Goal: Task Accomplishment & Management: Complete application form

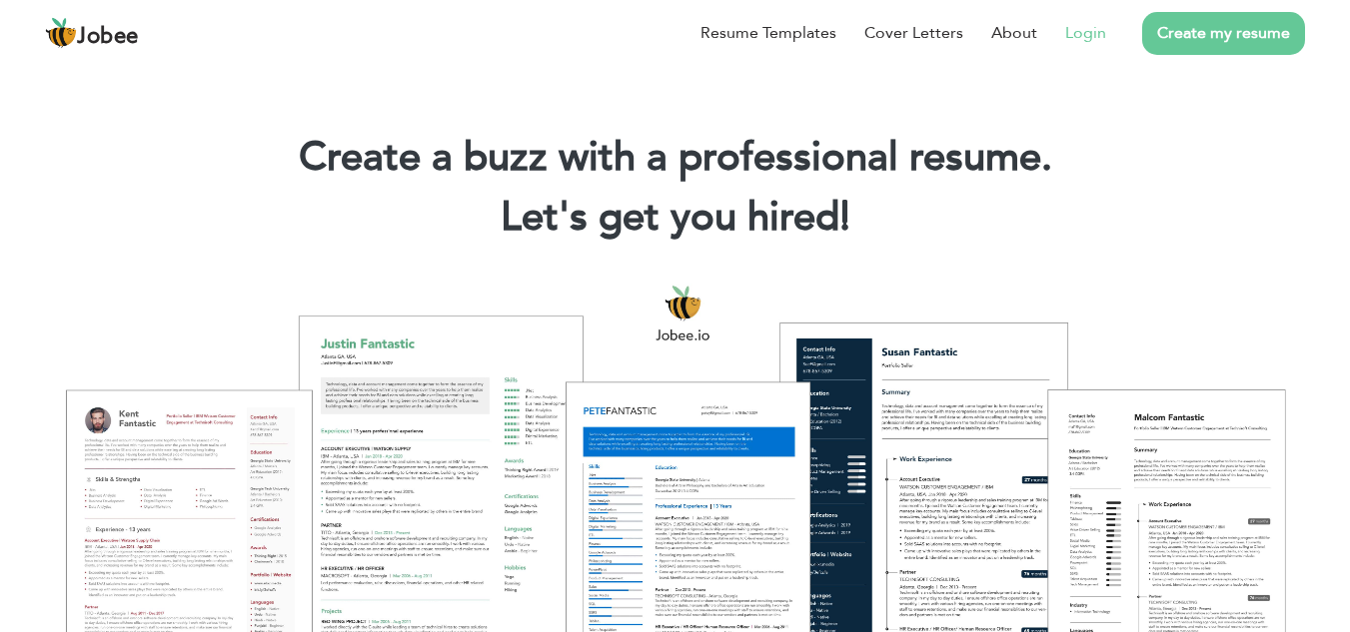
click at [1094, 36] on link "Login" at bounding box center [1085, 33] width 41 height 24
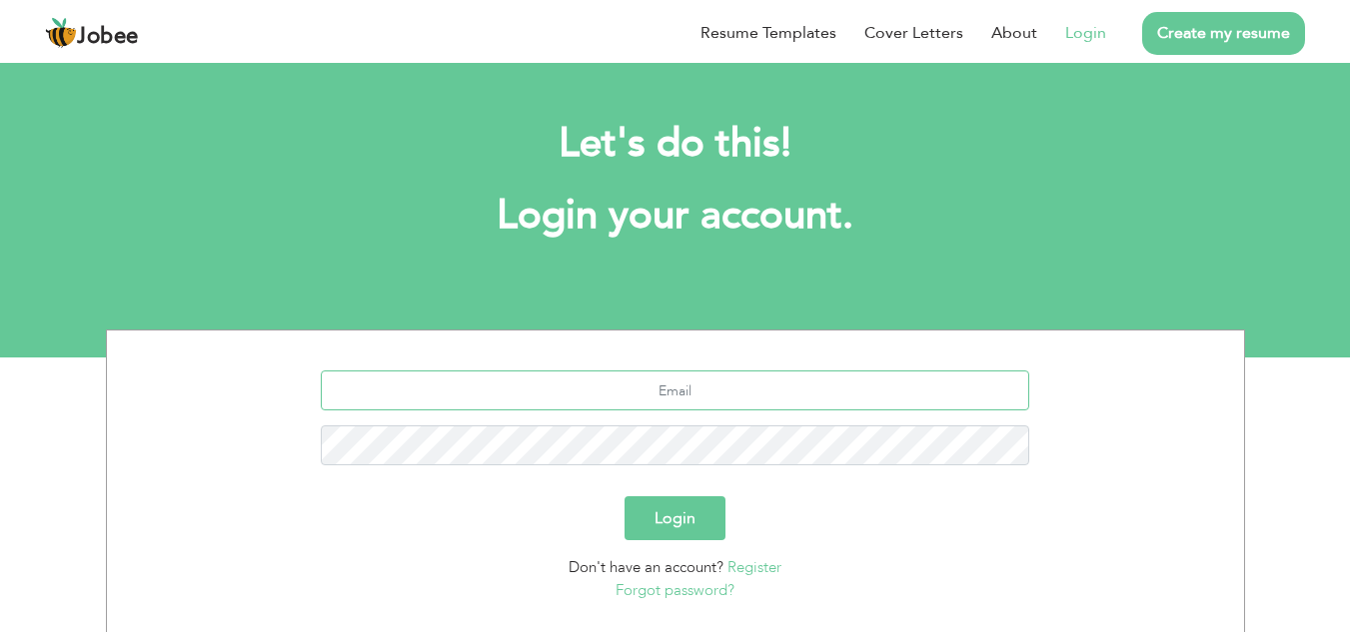
click at [702, 391] on input "text" at bounding box center [675, 391] width 708 height 40
type input "[EMAIL_ADDRESS][DOMAIN_NAME]"
click at [624, 497] on button "Login" at bounding box center [674, 519] width 101 height 44
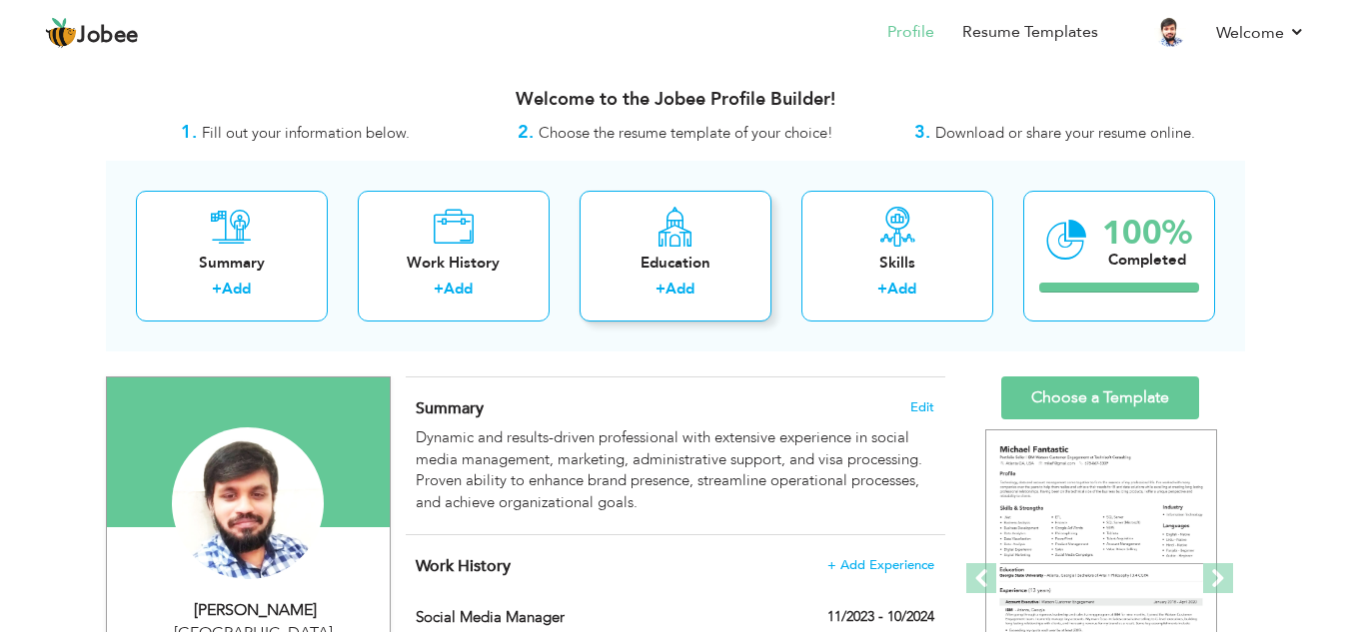
click at [668, 236] on icon at bounding box center [674, 227] width 39 height 40
radio input "true"
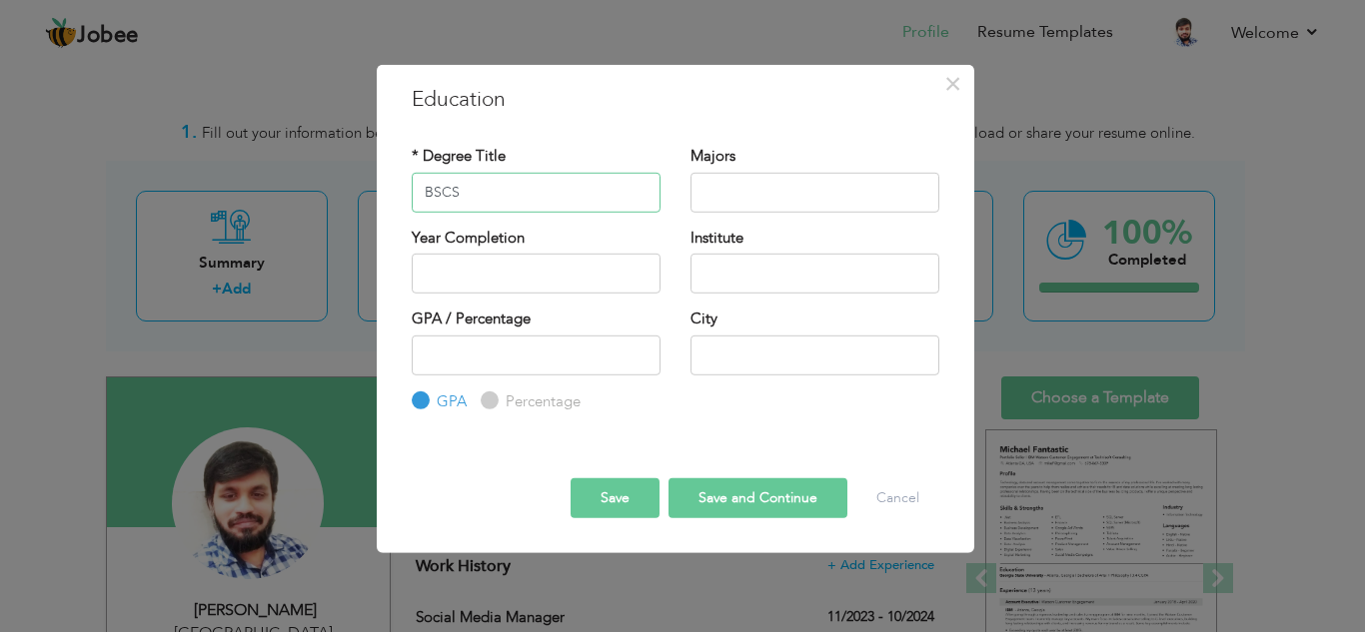
type input "BSCS"
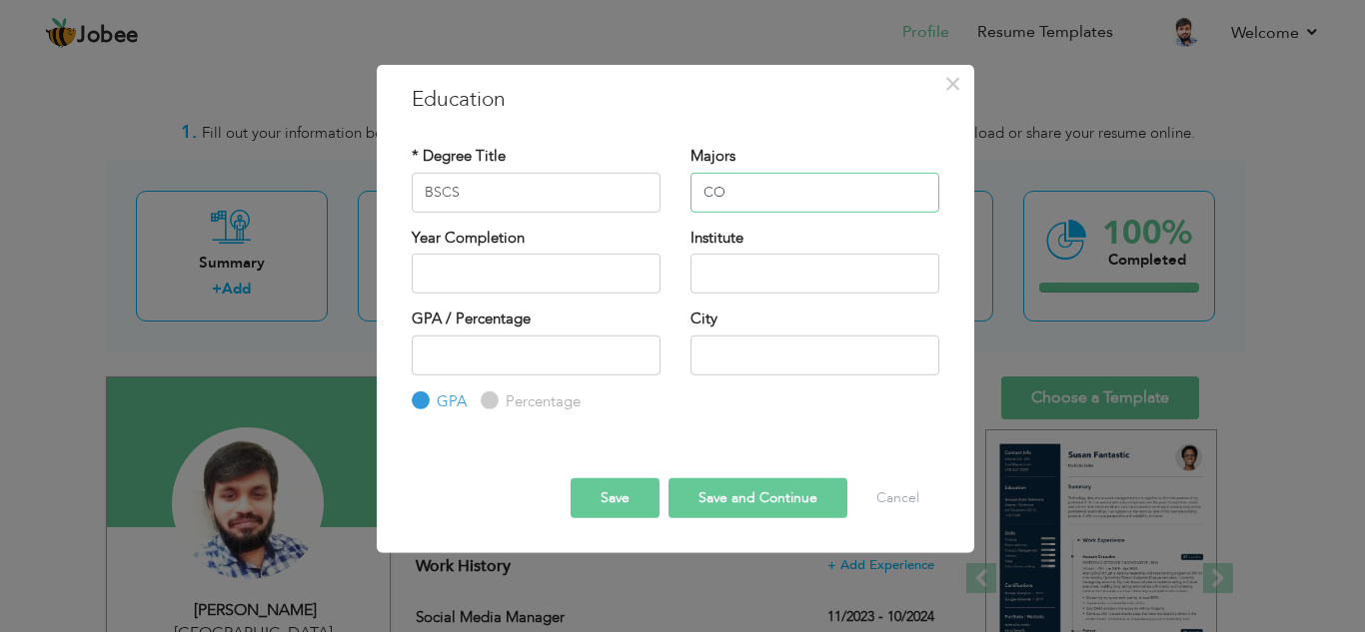
type input "C"
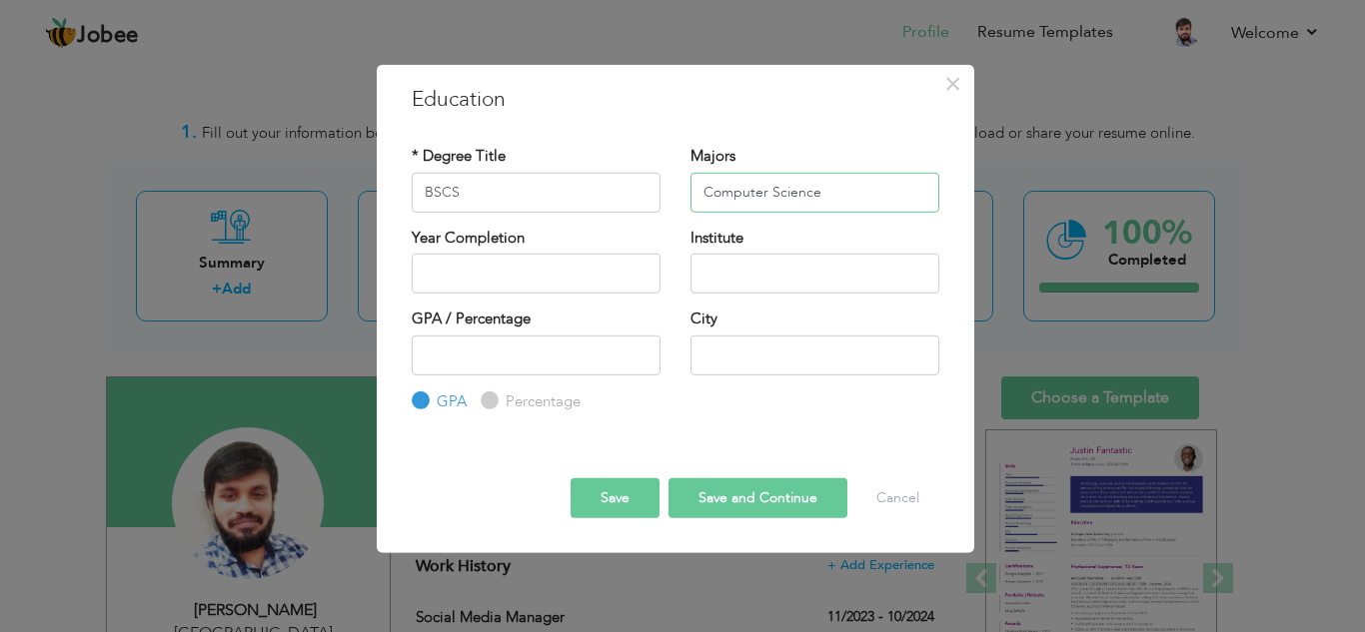
type input "Computer Science"
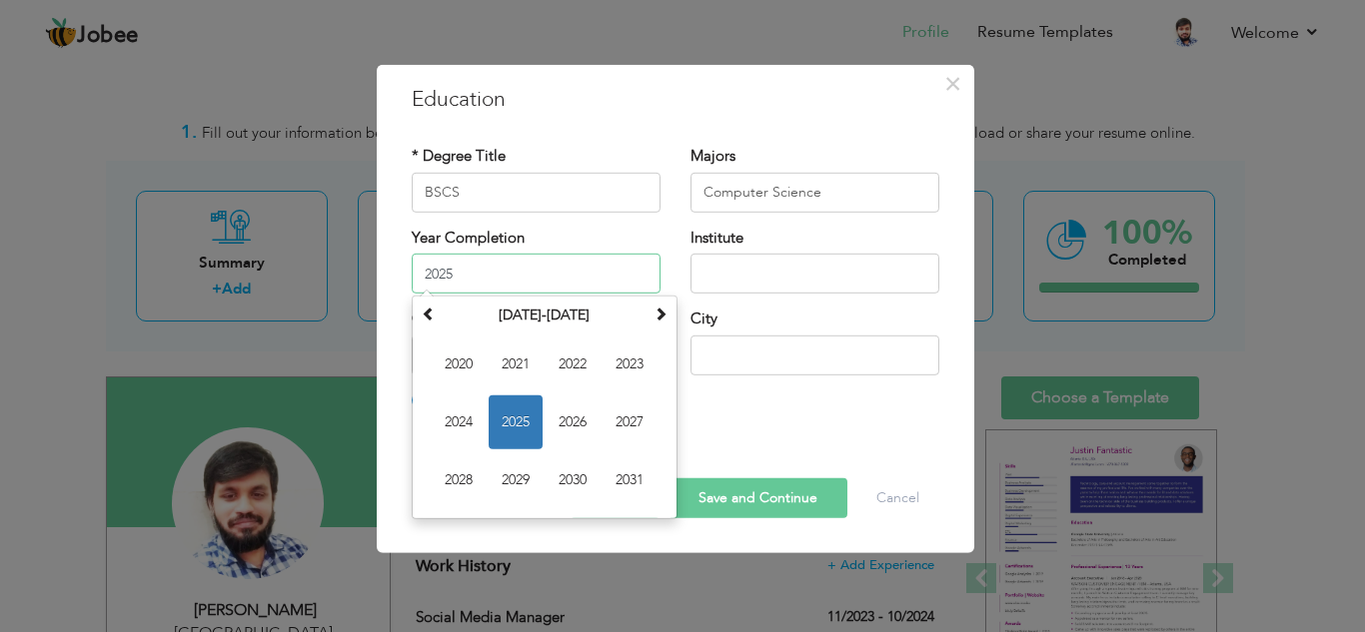
click at [529, 272] on input "2025" at bounding box center [536, 274] width 249 height 40
click at [433, 309] on span at bounding box center [429, 314] width 14 height 14
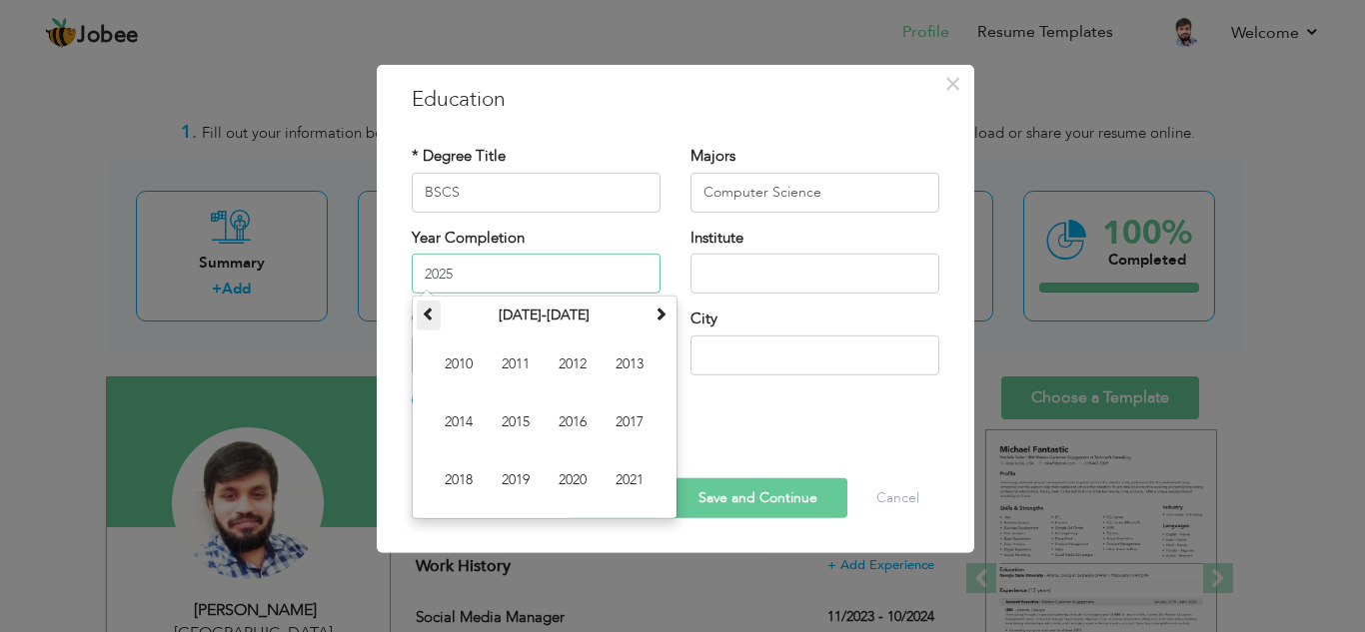
click at [433, 309] on span at bounding box center [429, 314] width 14 height 14
click at [656, 316] on span at bounding box center [660, 314] width 14 height 14
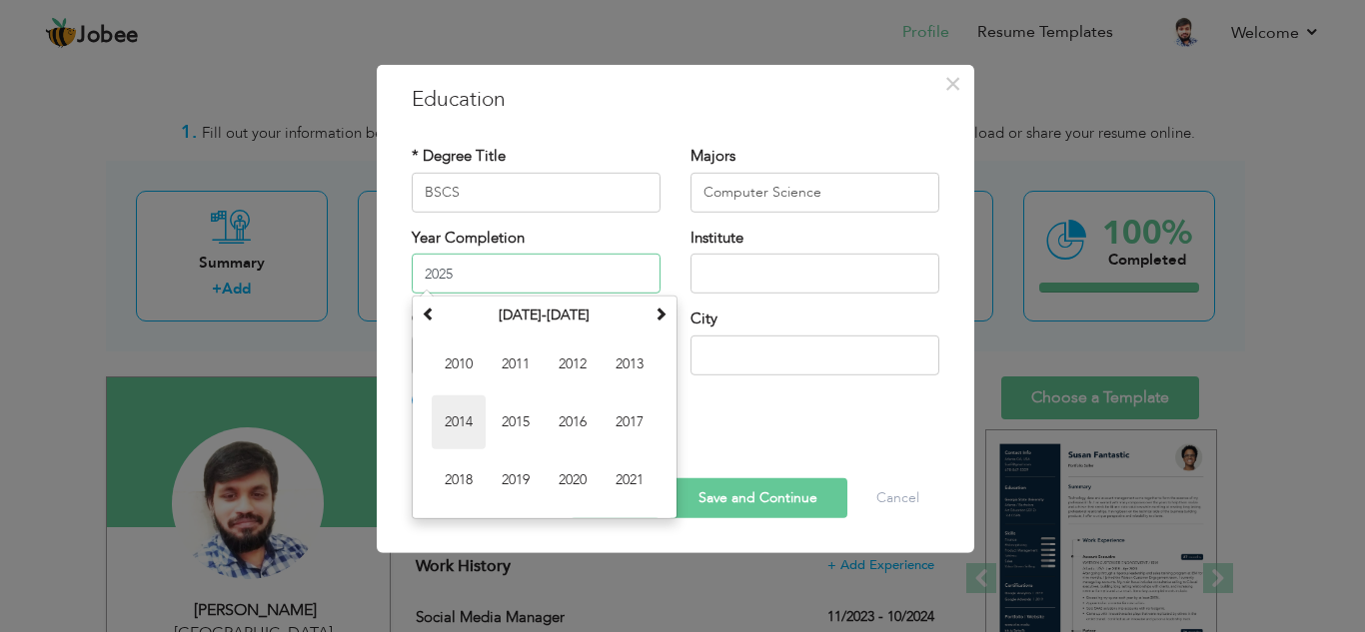
click at [470, 413] on span "2014" at bounding box center [459, 423] width 54 height 54
click at [509, 273] on input "2014" at bounding box center [536, 274] width 249 height 40
click at [526, 478] on span "2018" at bounding box center [516, 481] width 54 height 54
type input "2018"
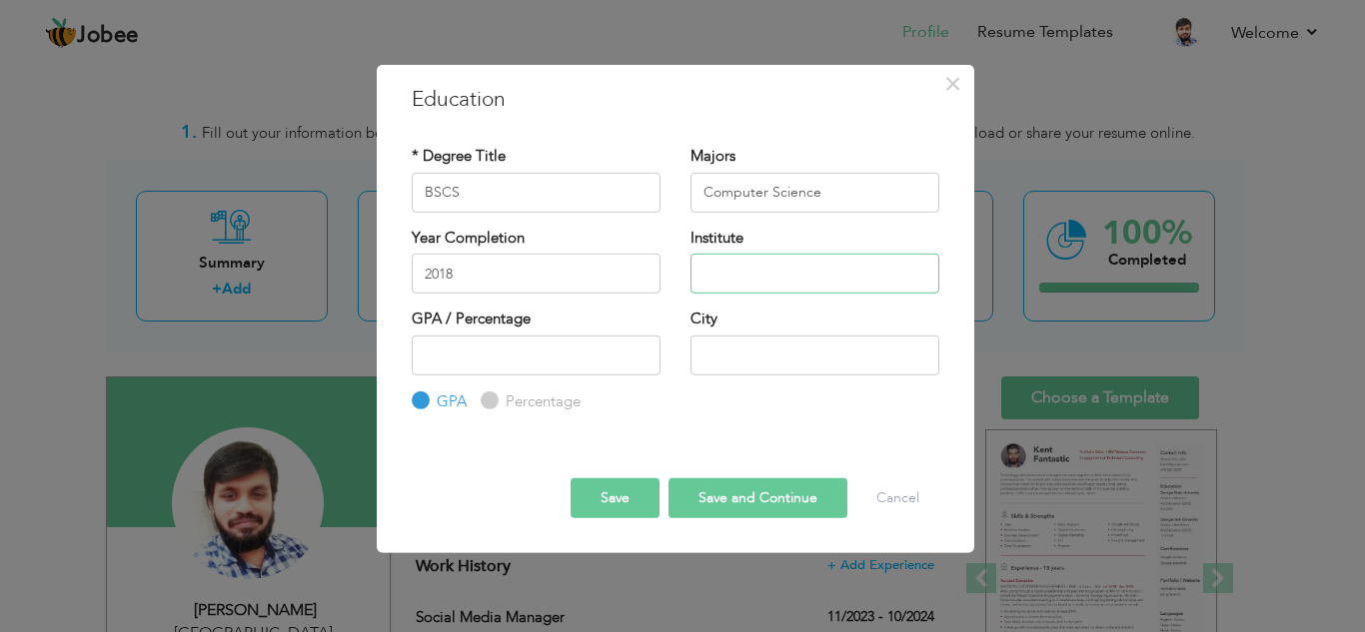
click at [759, 267] on input "text" at bounding box center [814, 274] width 249 height 40
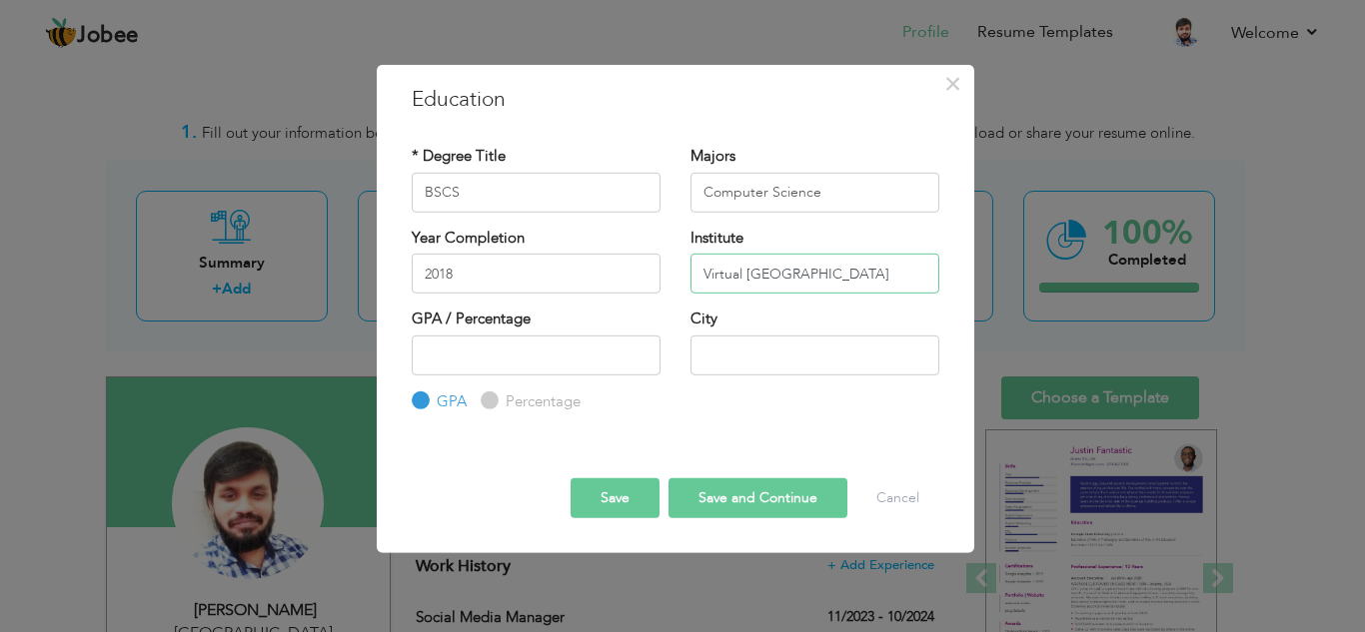
type input "Virtual University of Pakistan"
click at [566, 355] on input "number" at bounding box center [536, 355] width 249 height 40
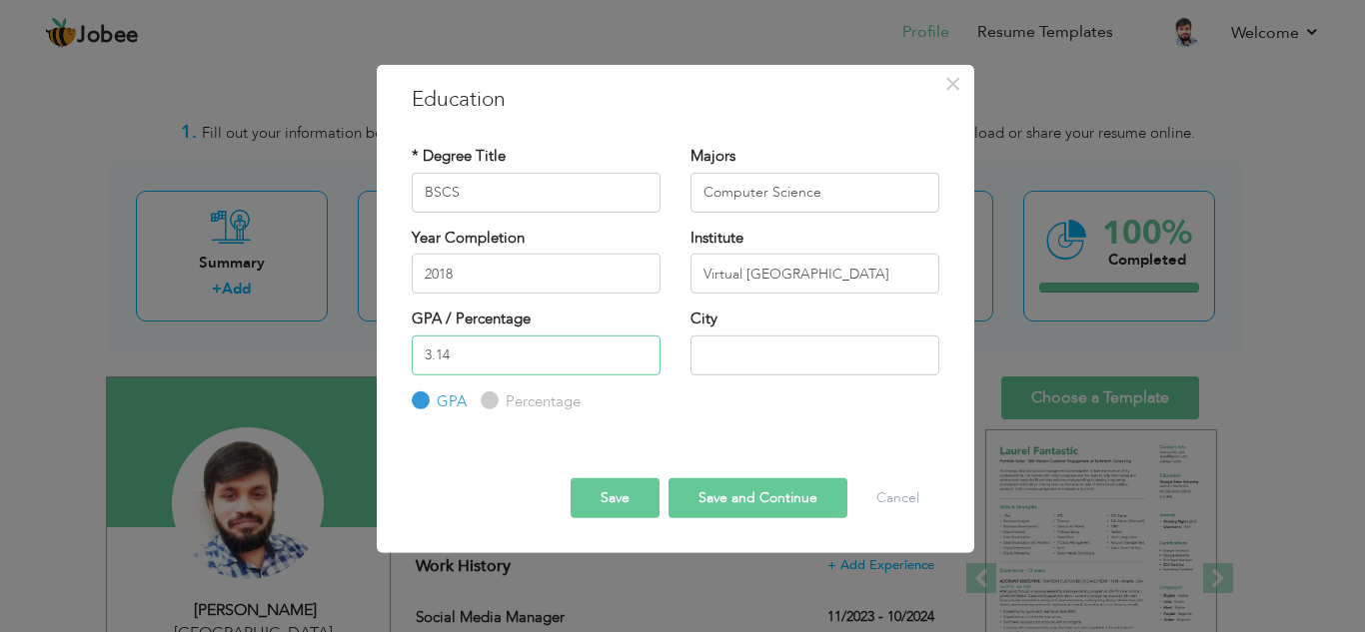
type input "3.14"
click at [756, 354] on input "text" at bounding box center [814, 355] width 249 height 40
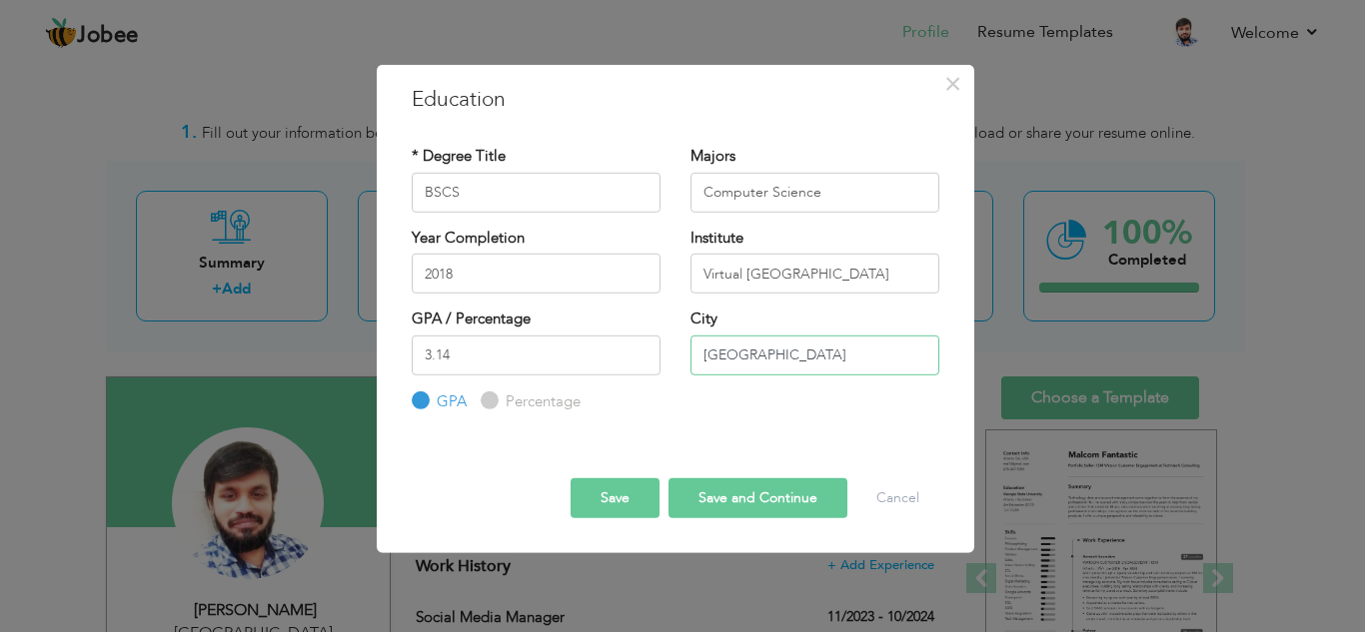
type input "Lahore"
click at [616, 504] on button "Save" at bounding box center [614, 499] width 89 height 40
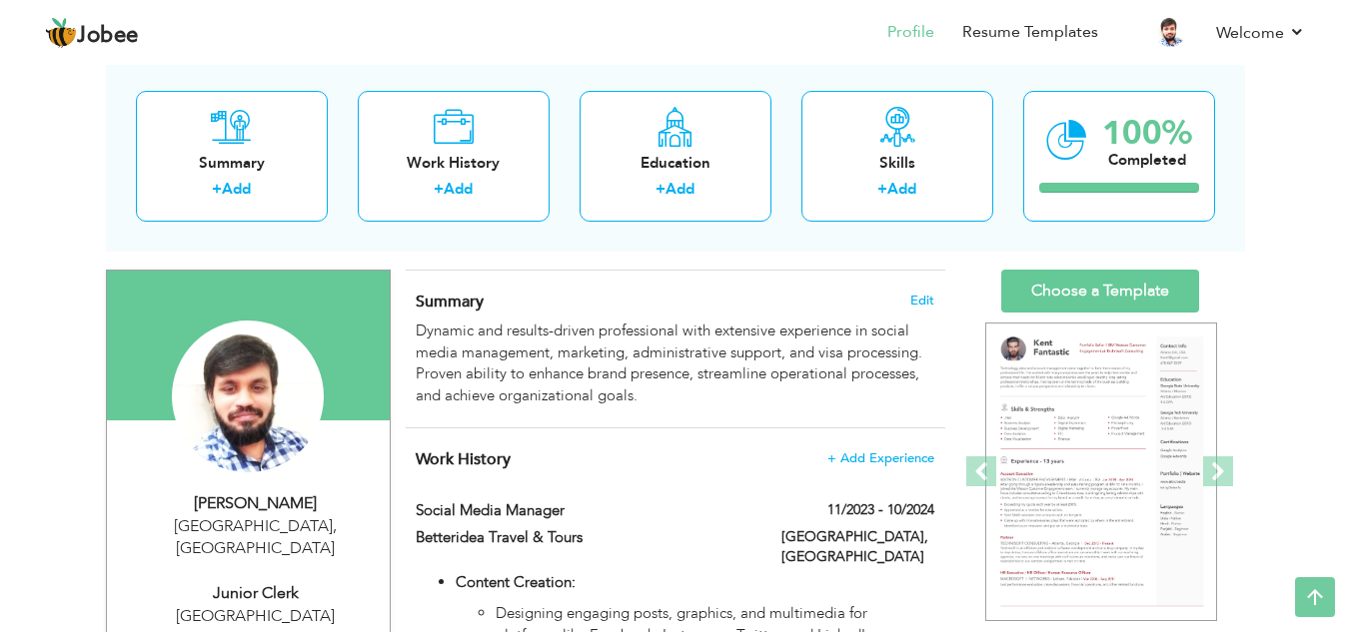
scroll to position [100, 0]
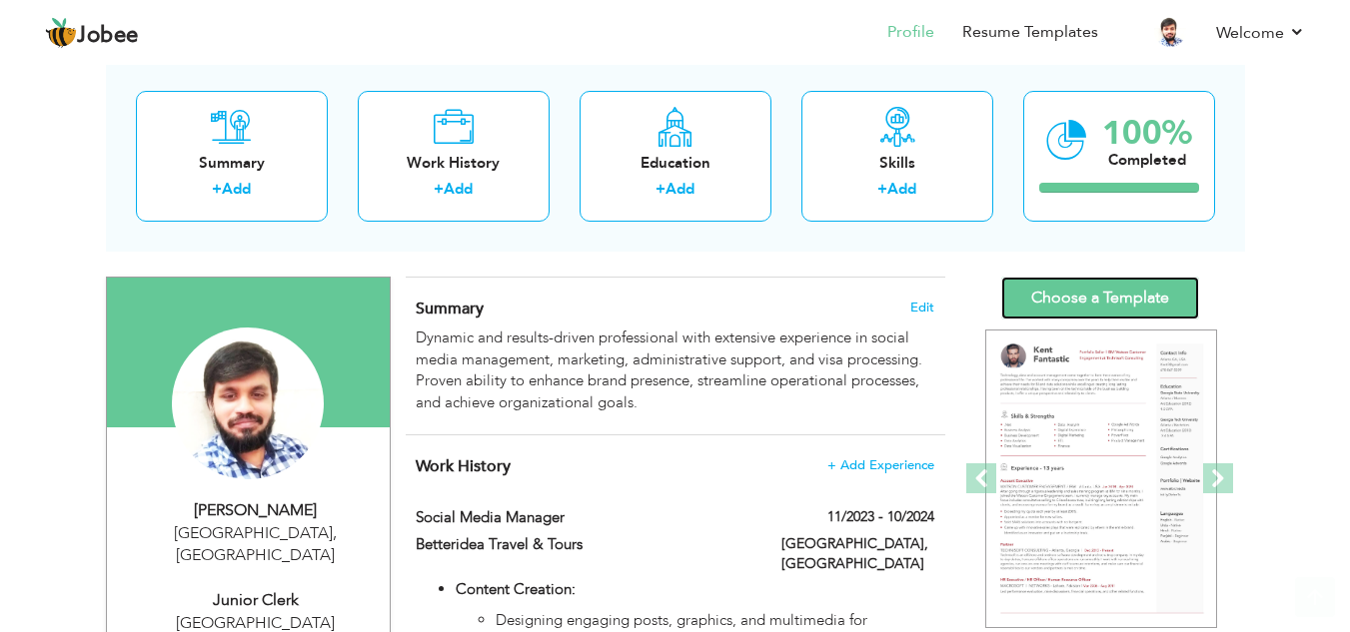
click at [1145, 301] on link "Choose a Template" at bounding box center [1100, 298] width 198 height 43
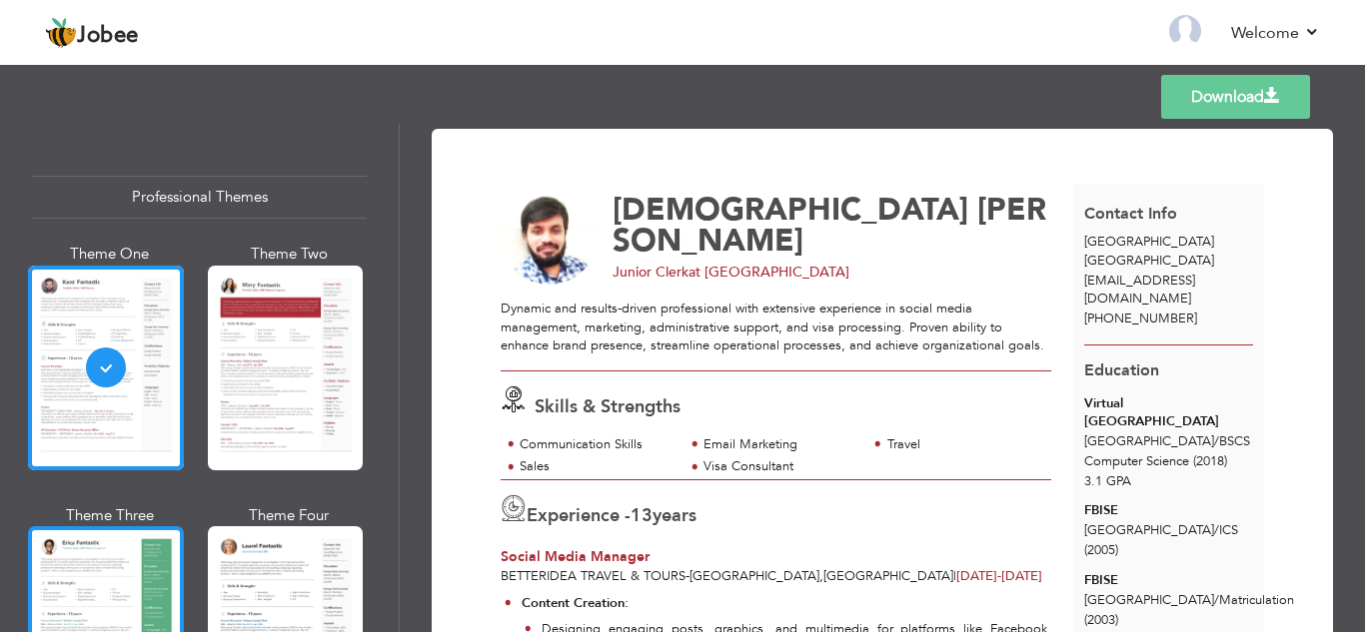
click at [102, 571] on div at bounding box center [106, 629] width 156 height 205
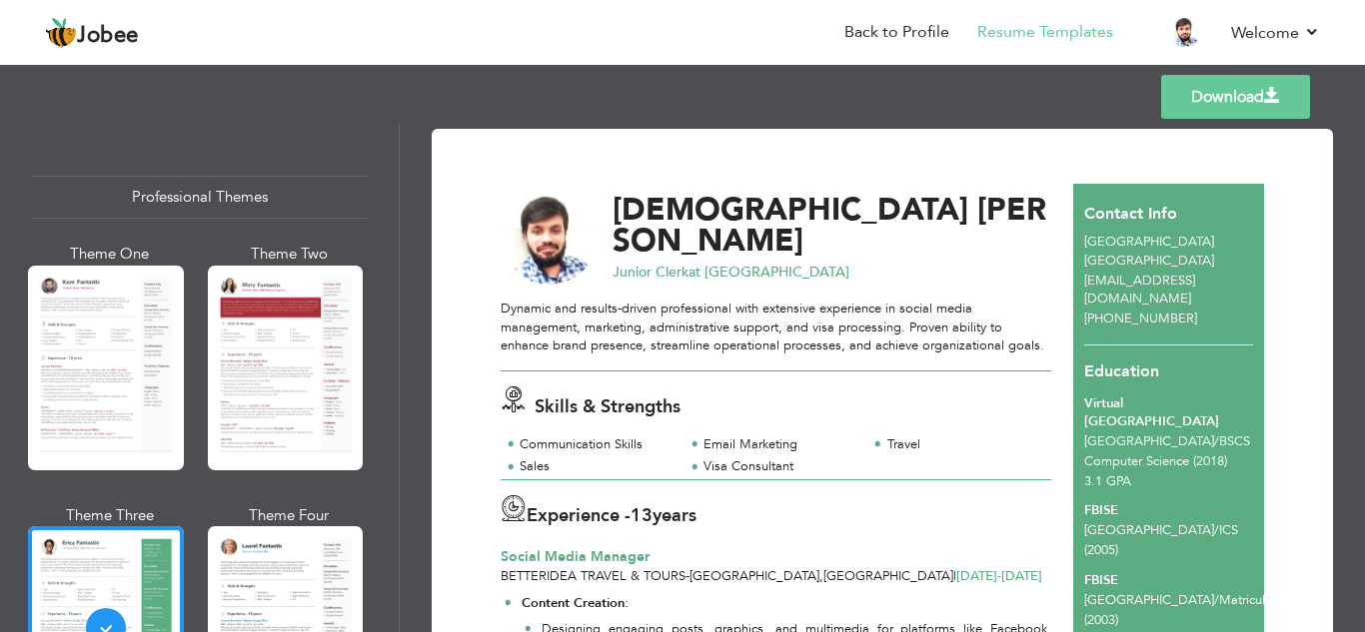
click at [1257, 96] on link "Download" at bounding box center [1235, 97] width 149 height 44
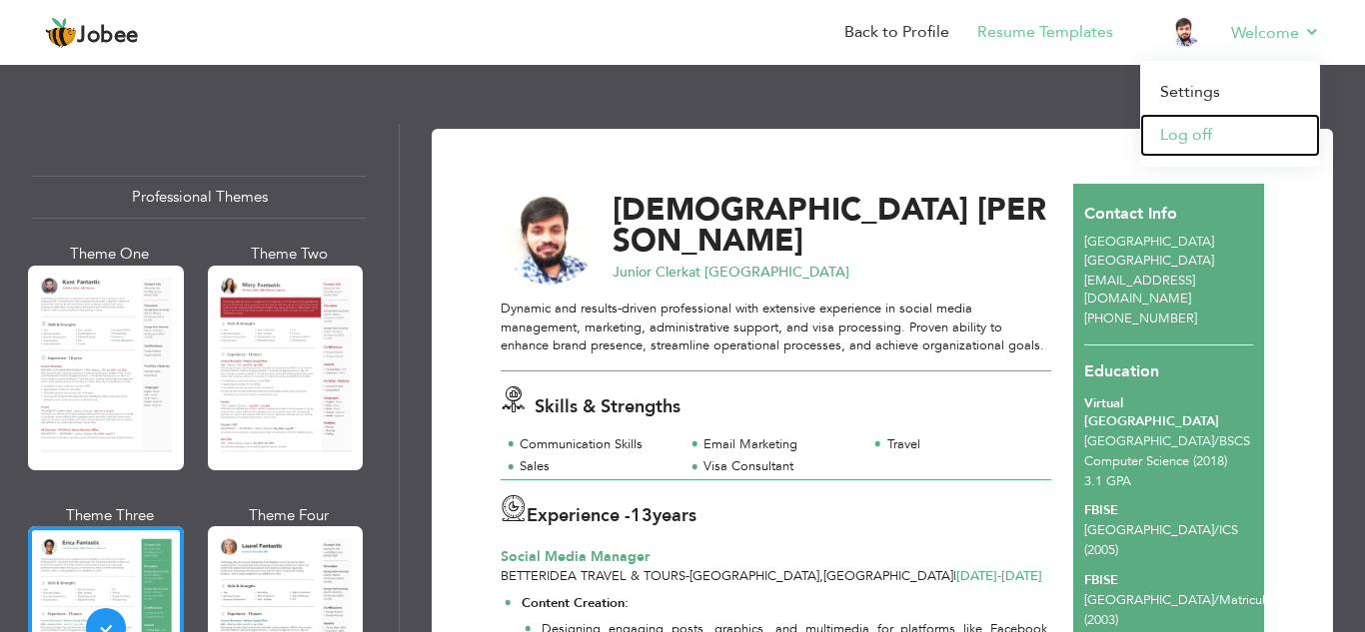
click at [1205, 130] on link "Log off" at bounding box center [1230, 135] width 180 height 43
